Goal: Information Seeking & Learning: Learn about a topic

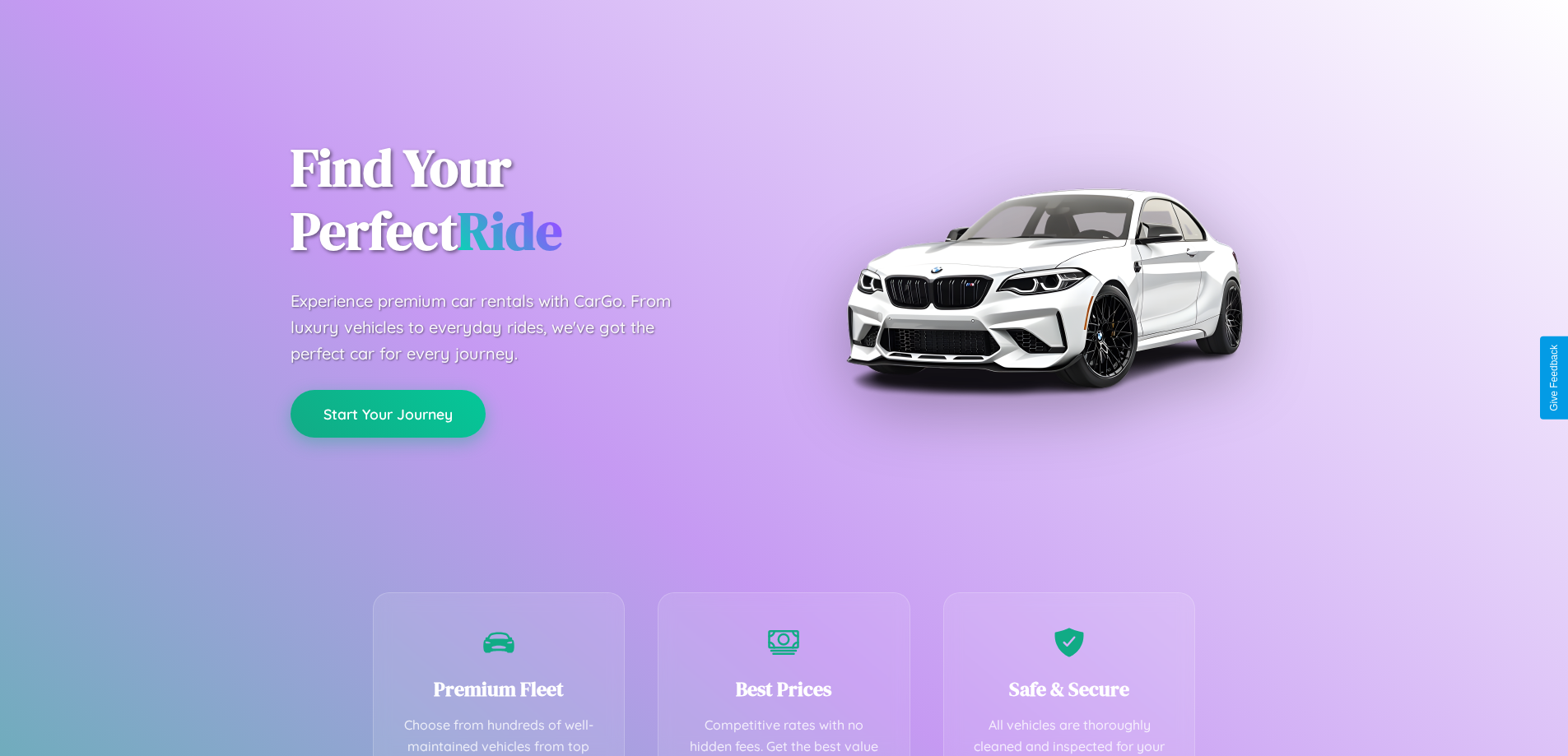
click at [388, 414] on button "Start Your Journey" at bounding box center [389, 414] width 195 height 48
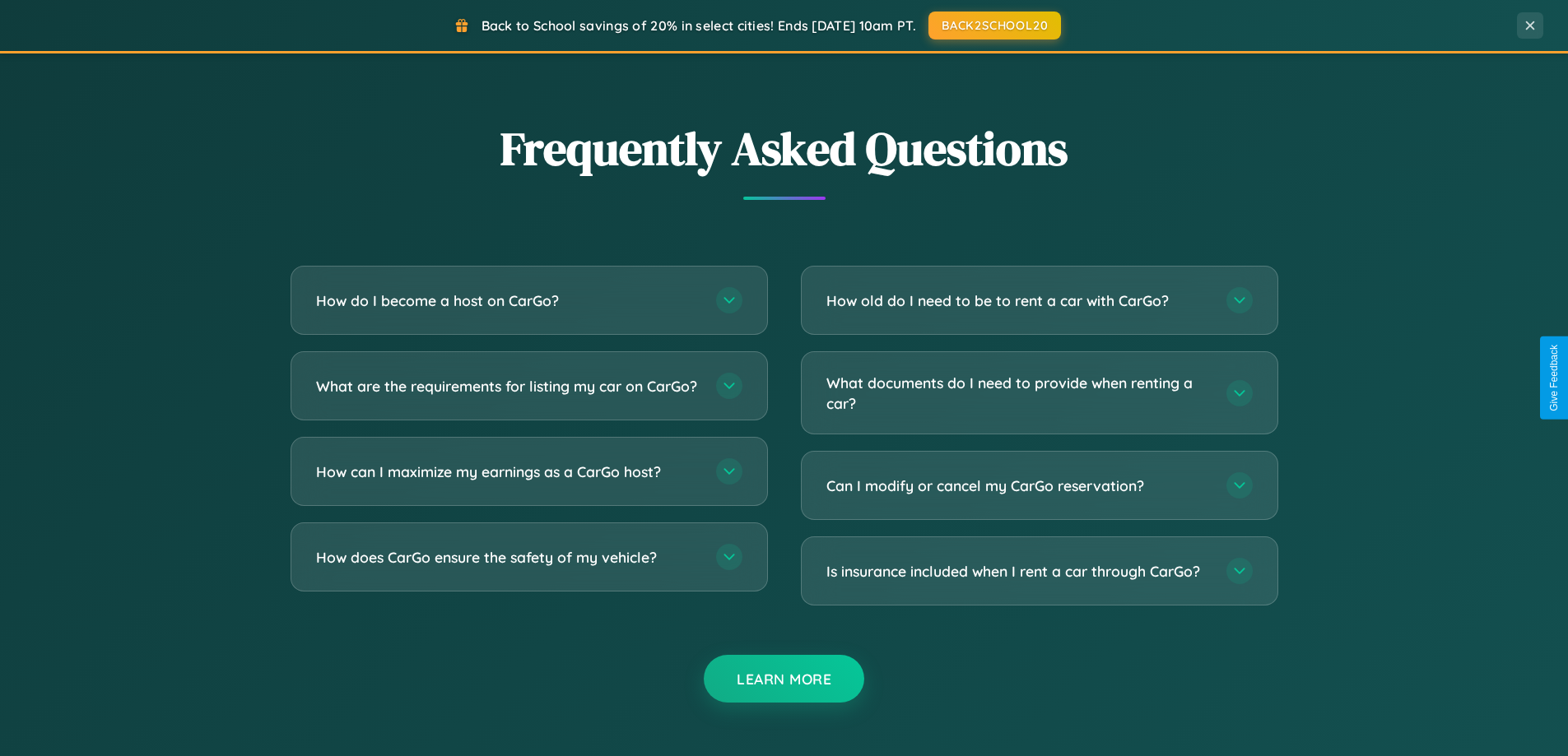
scroll to position [3167, 0]
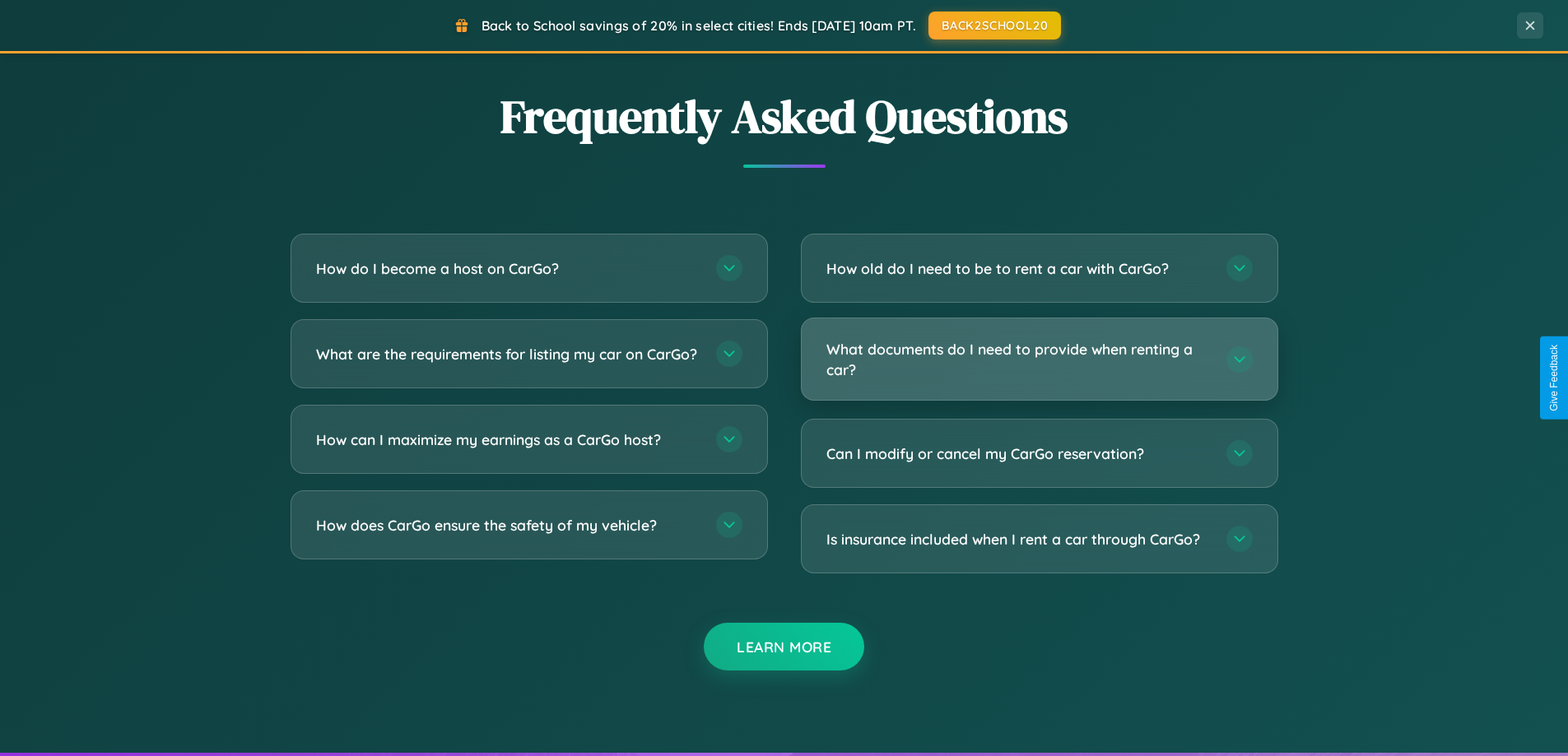
click at [1038, 360] on h3 "What documents do I need to provide when renting a car?" at bounding box center [1018, 359] width 383 height 40
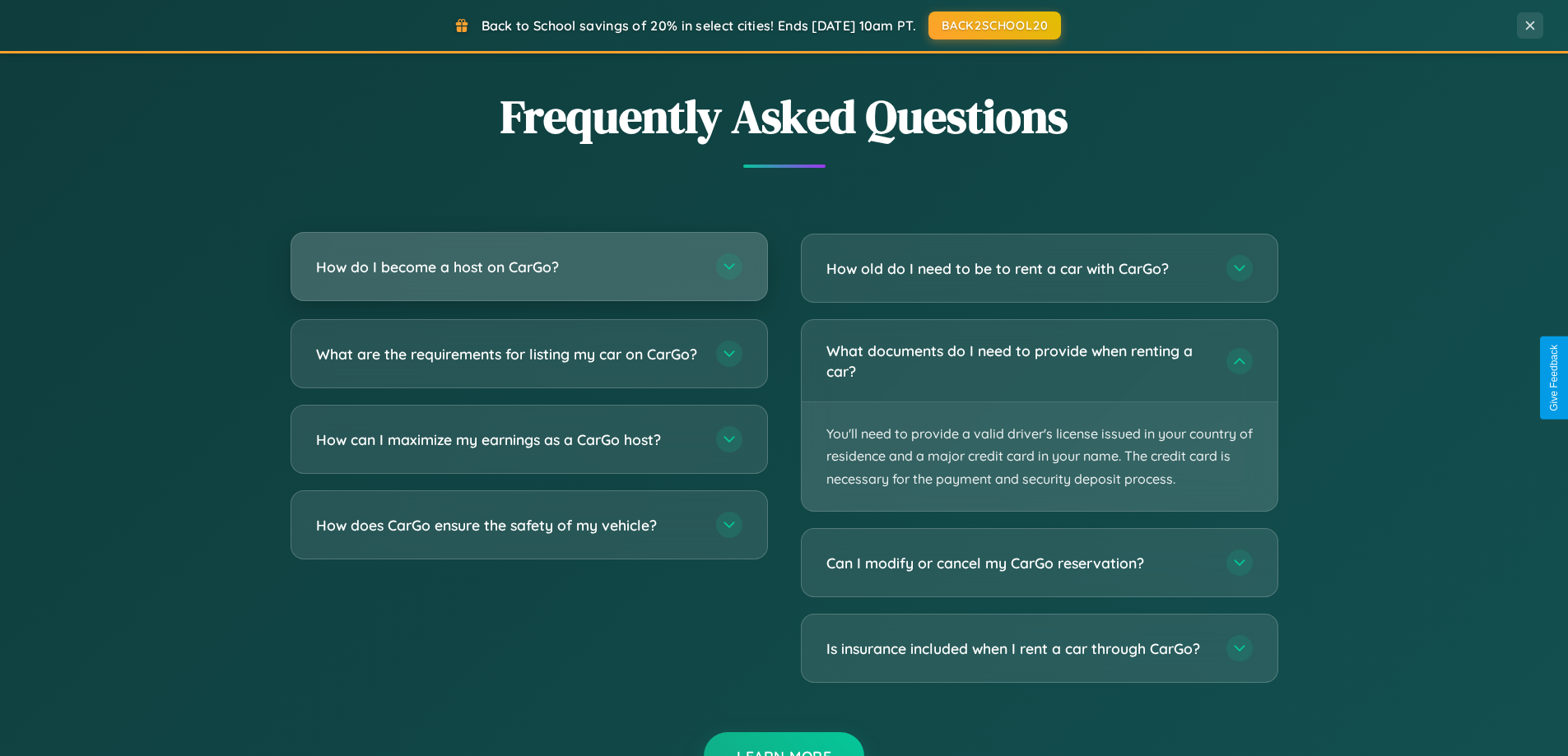
click at [529, 268] on h3 "How do I become a host on CarGo?" at bounding box center [508, 267] width 383 height 21
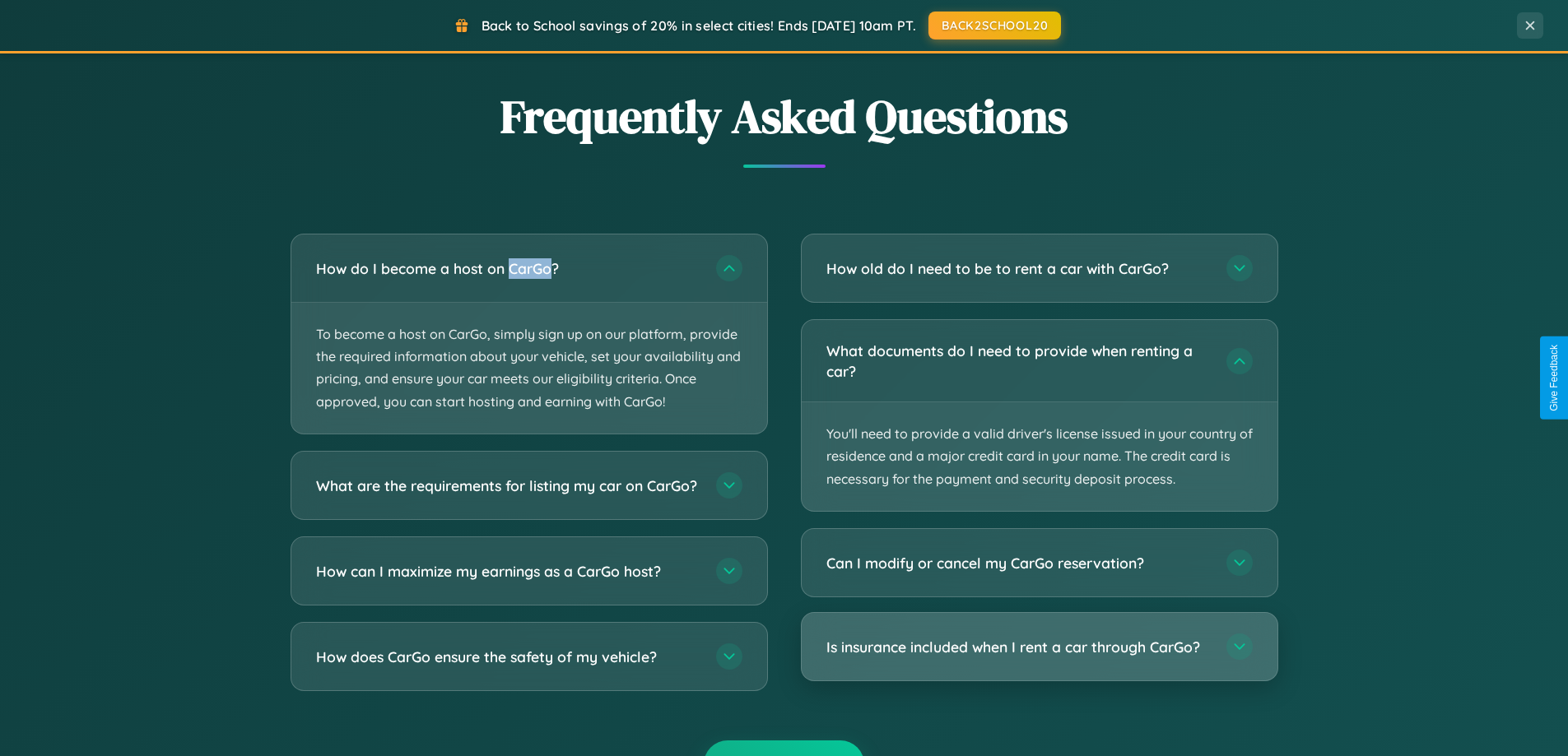
click at [1038, 648] on h3 "Is insurance included when I rent a car through CarGo?" at bounding box center [1018, 647] width 383 height 21
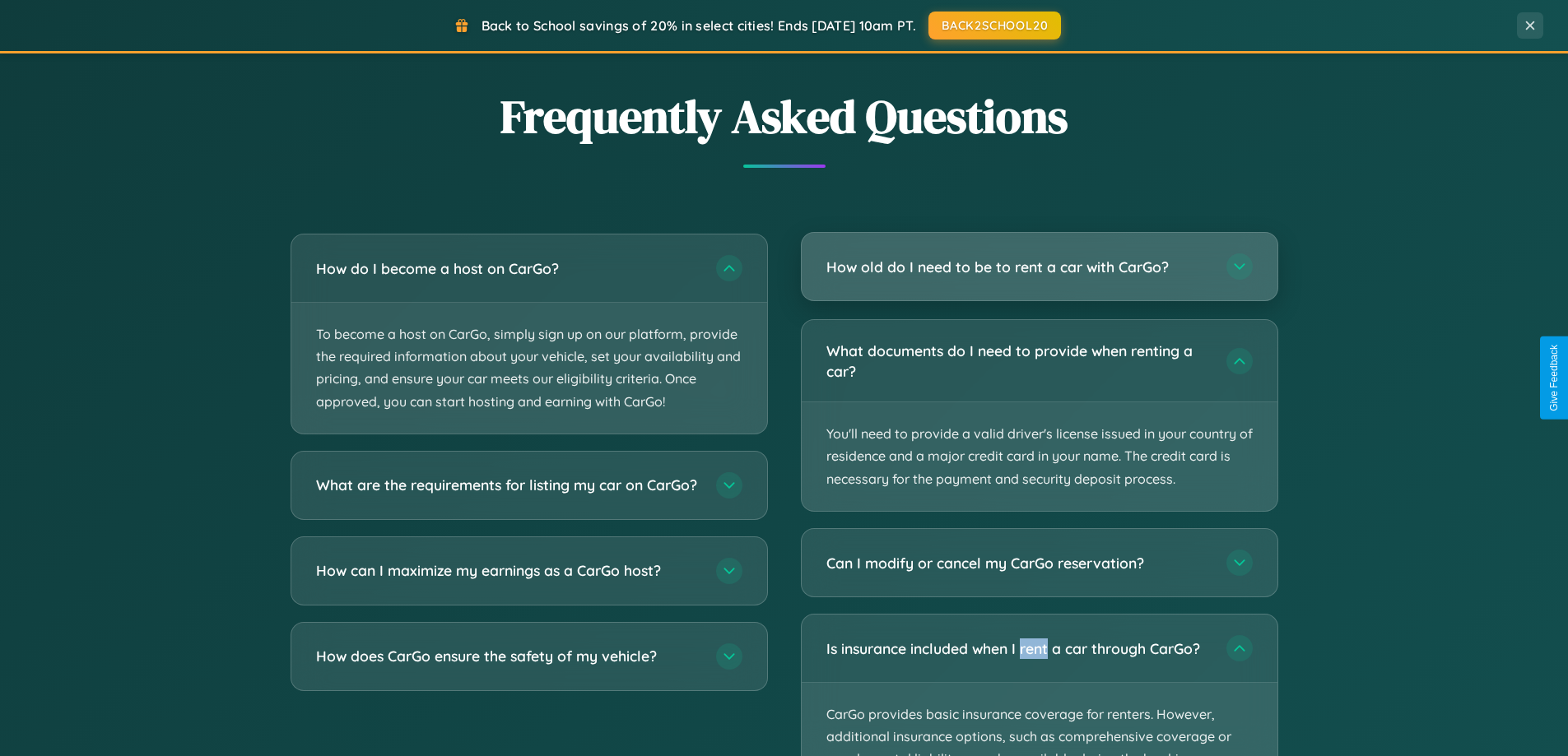
click at [1038, 267] on h3 "How old do I need to be to rent a car with CarGo?" at bounding box center [1018, 267] width 383 height 21
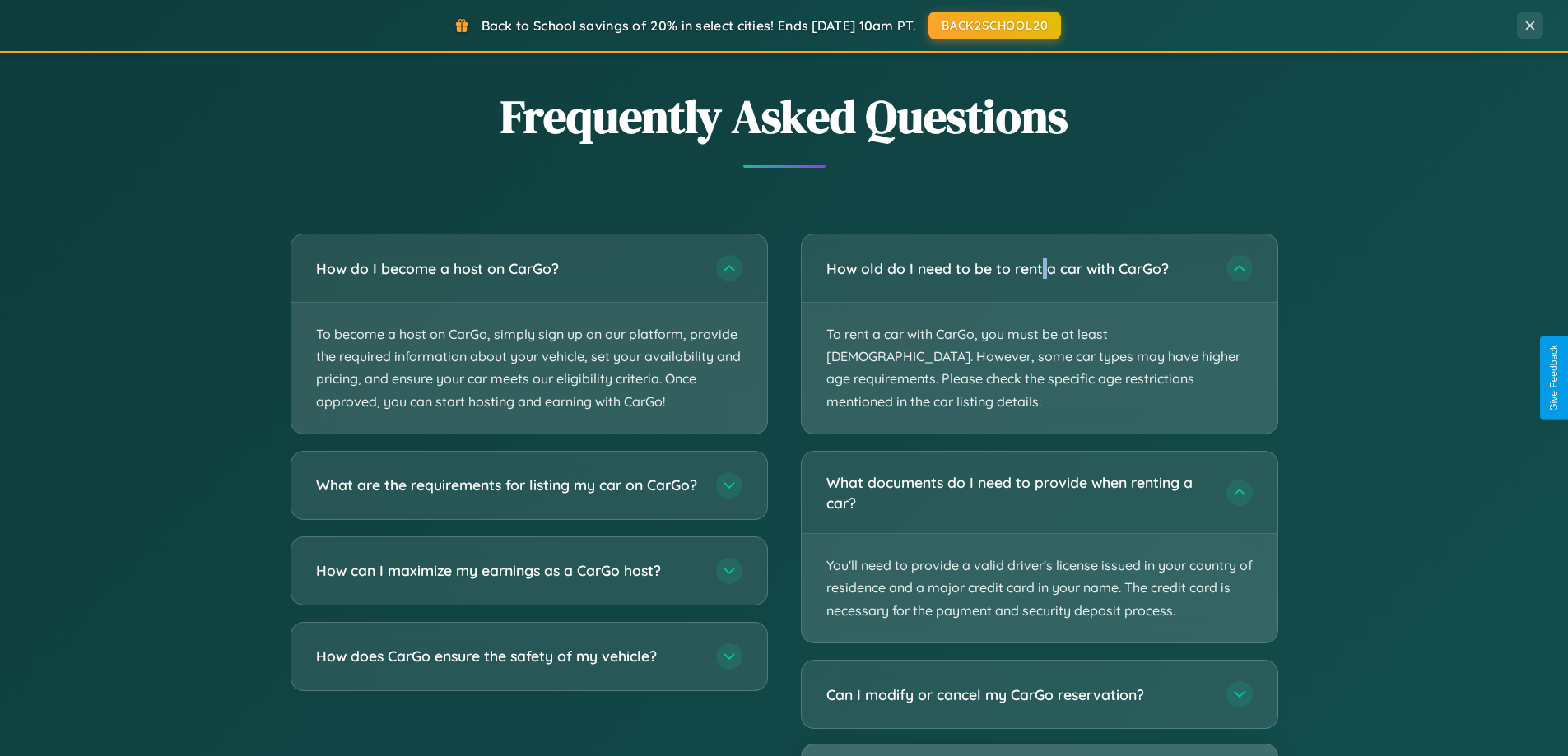
click at [993, 24] on button "BACK2SCHOOL20" at bounding box center [995, 24] width 139 height 30
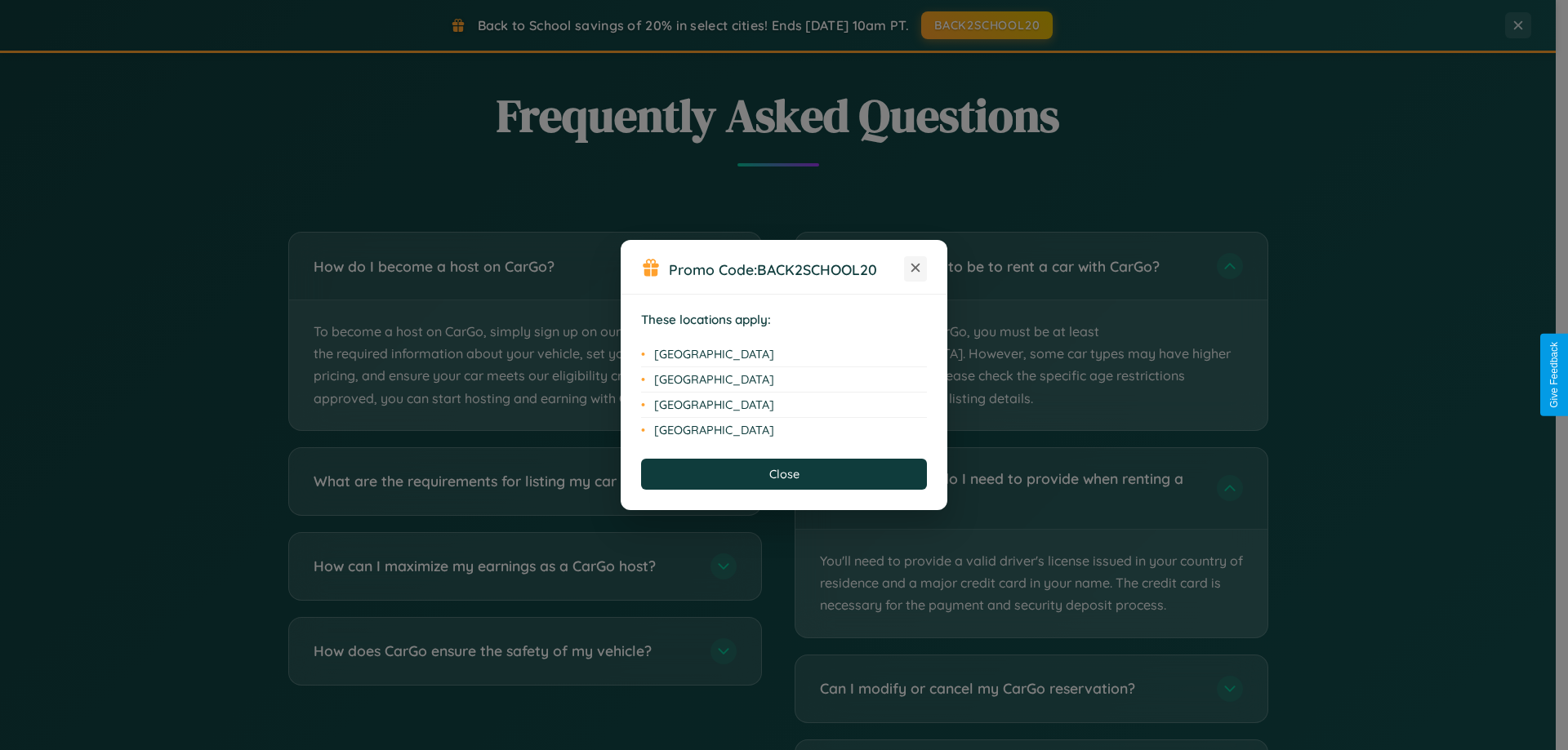
click at [915, 269] on icon at bounding box center [915, 268] width 9 height 9
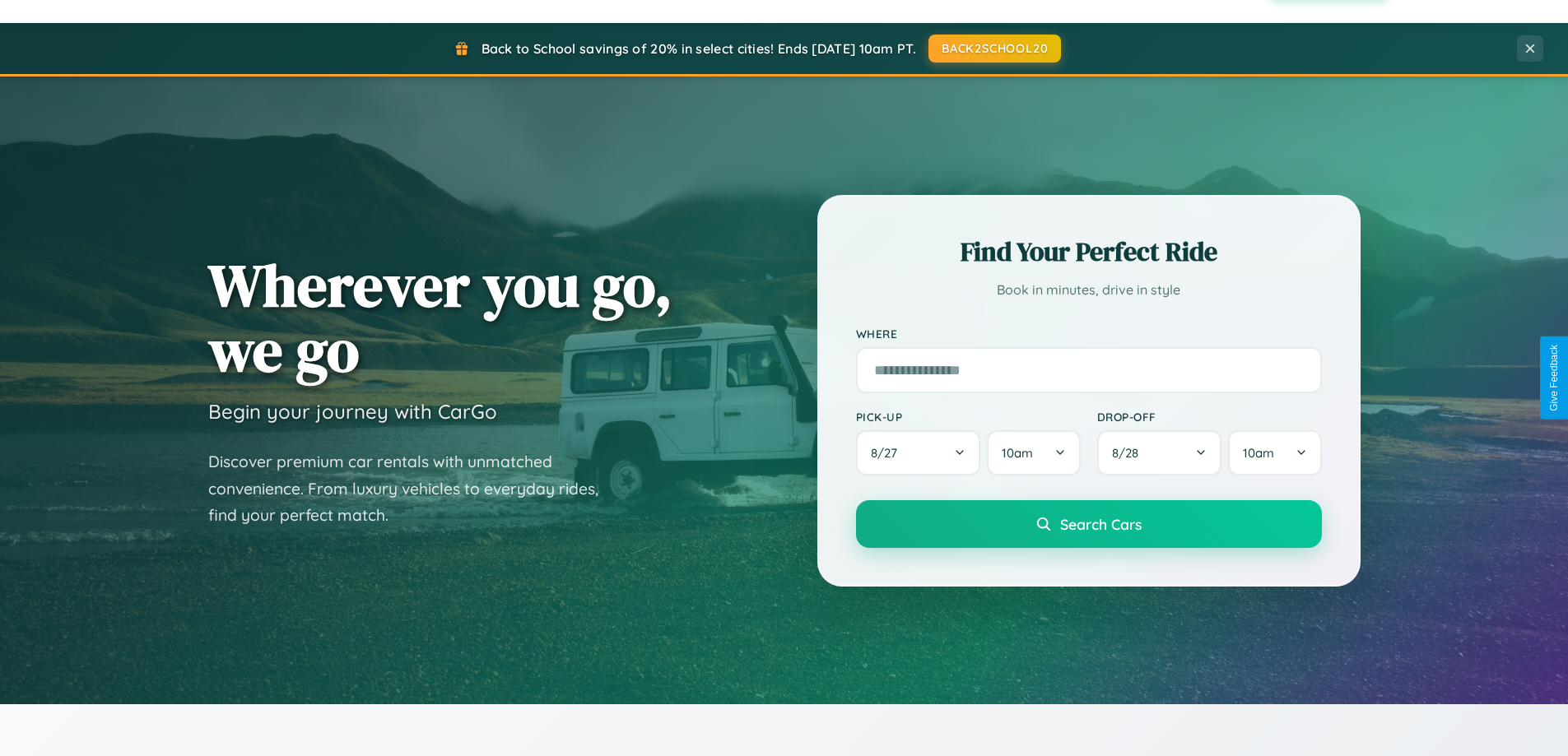
scroll to position [0, 0]
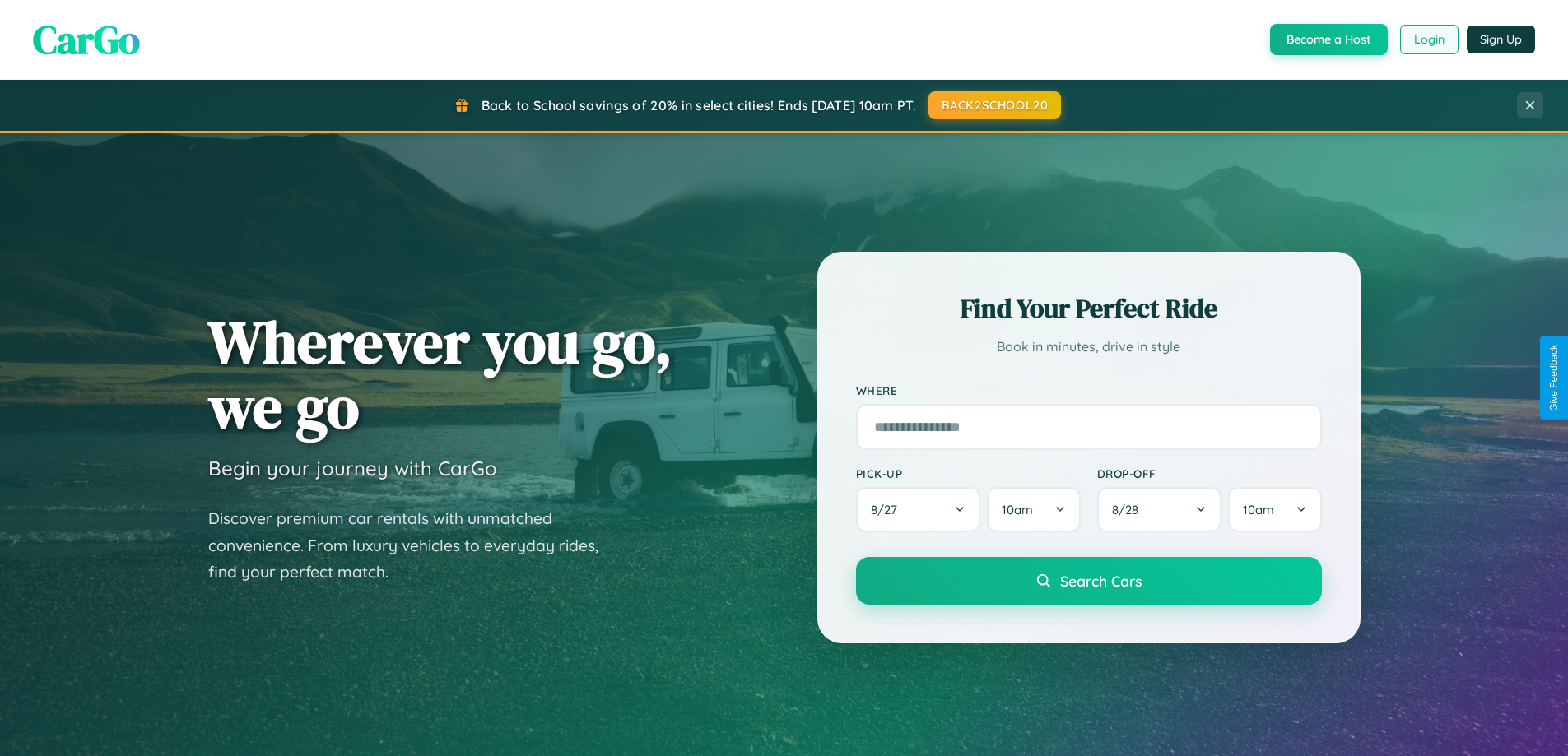
click at [1428, 39] on button "Login" at bounding box center [1429, 39] width 58 height 30
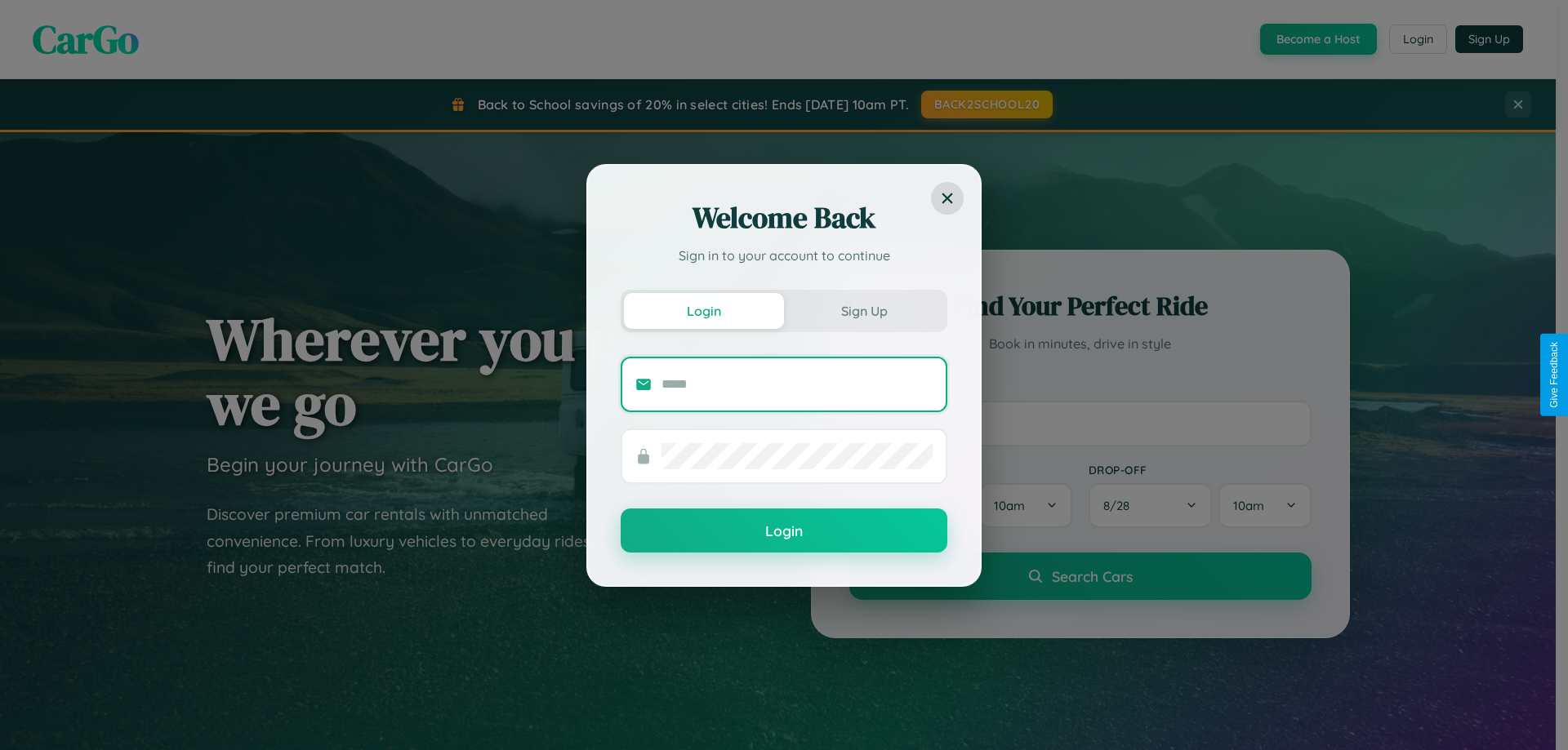
click at [797, 384] on input "text" at bounding box center [797, 385] width 271 height 26
type input "**********"
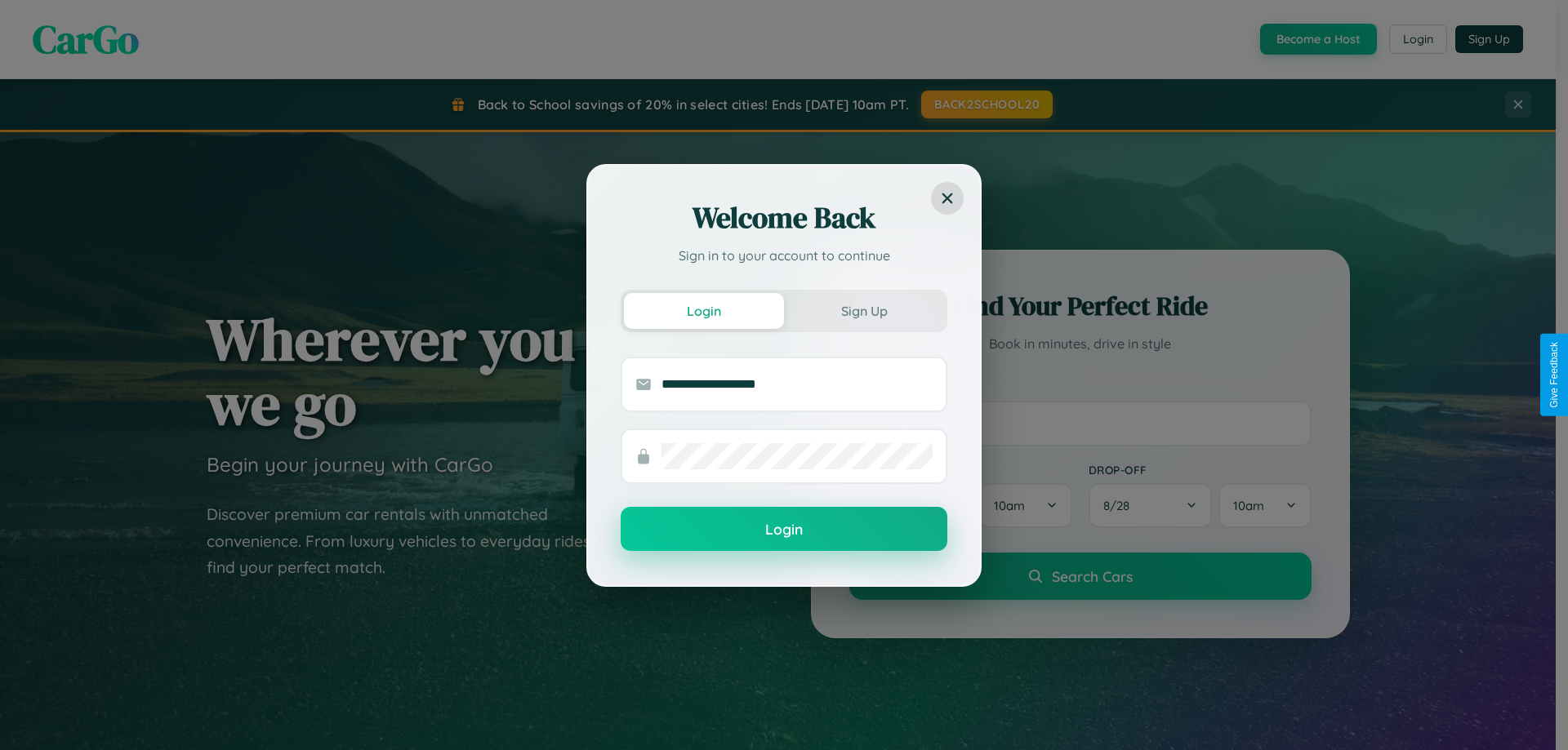
click at [784, 530] on button "Login" at bounding box center [784, 529] width 327 height 44
